Goal: Information Seeking & Learning: Find specific fact

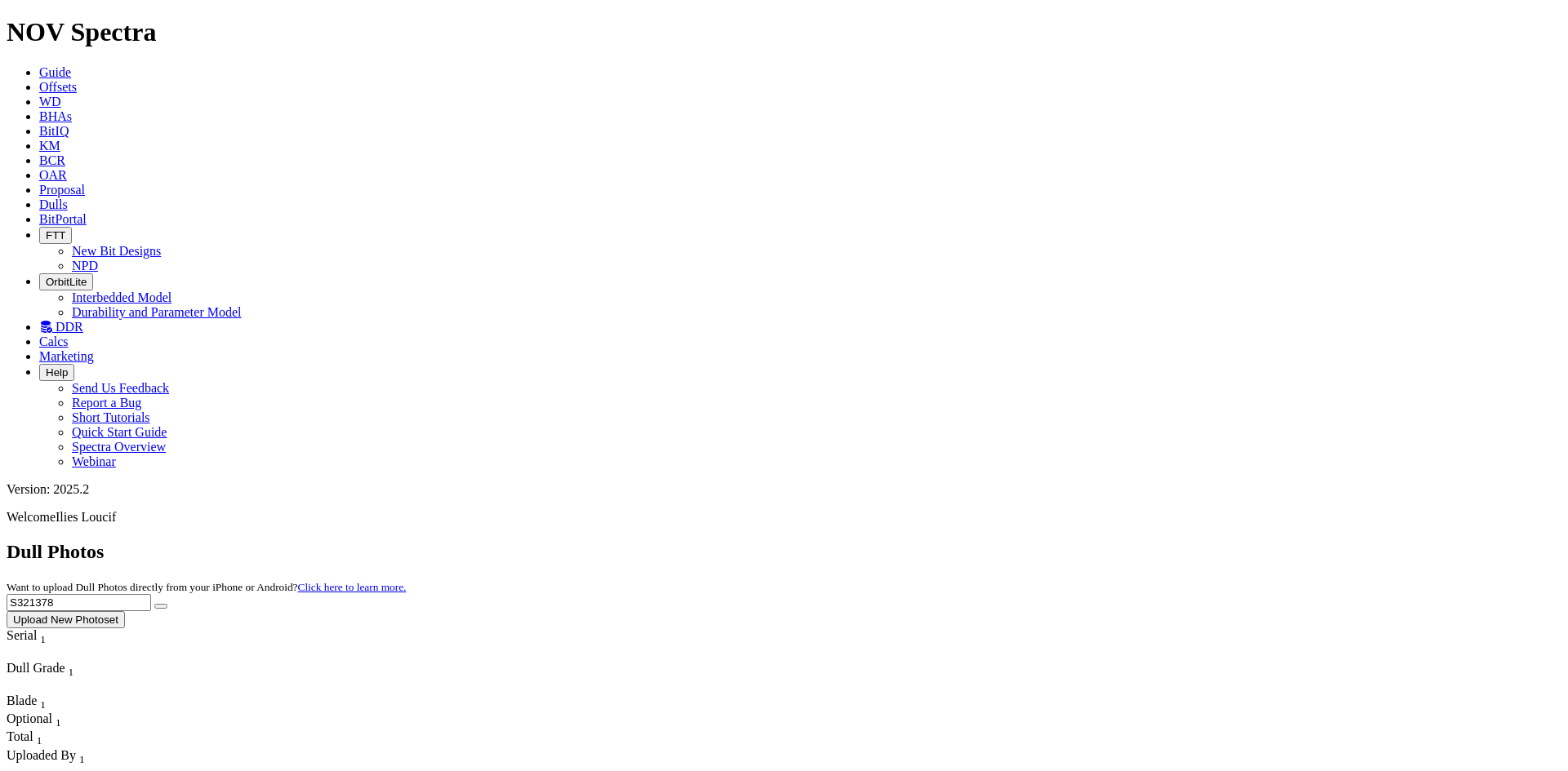
click at [39, 80] on icon at bounding box center [39, 86] width 0 height 13
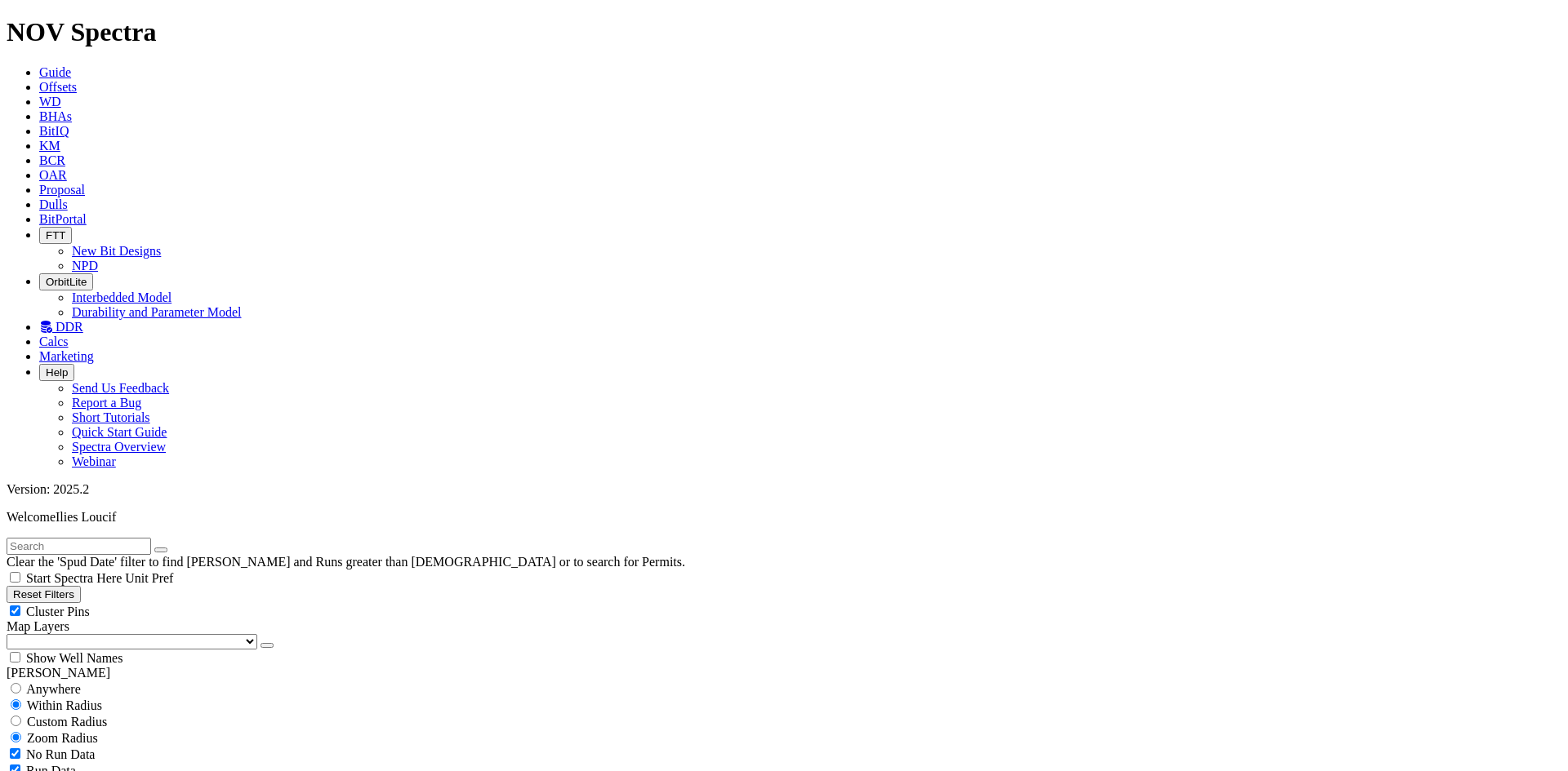
click at [72, 682] on span "Anywhere" at bounding box center [53, 689] width 55 height 13
radio input "true"
radio input "false"
click at [86, 538] on input "text" at bounding box center [78, 546] width 144 height 17
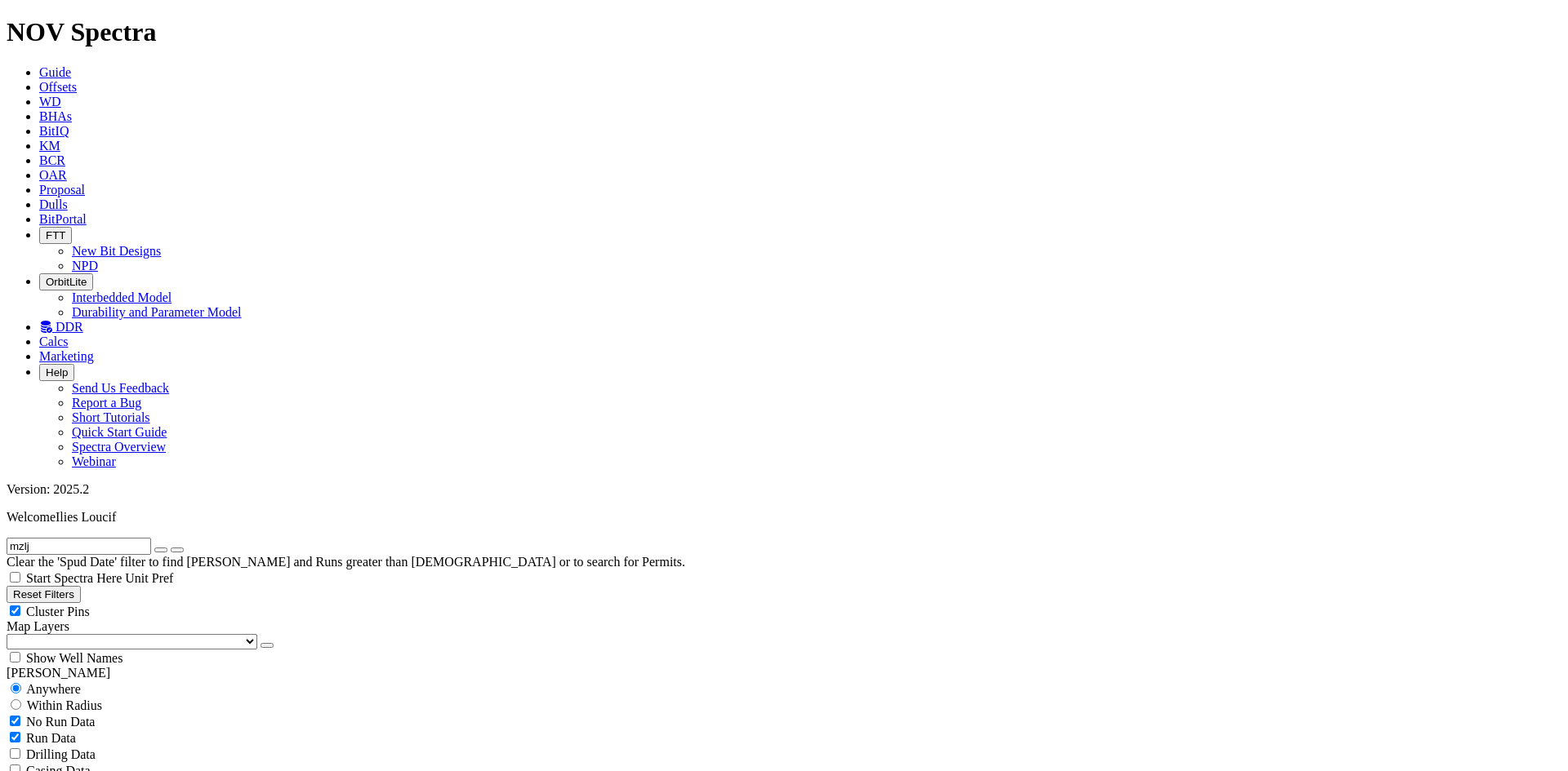
click at [92, 538] on input "mzlj" at bounding box center [78, 546] width 144 height 17
type input "mzlj-258101"
